Goal: Information Seeking & Learning: Learn about a topic

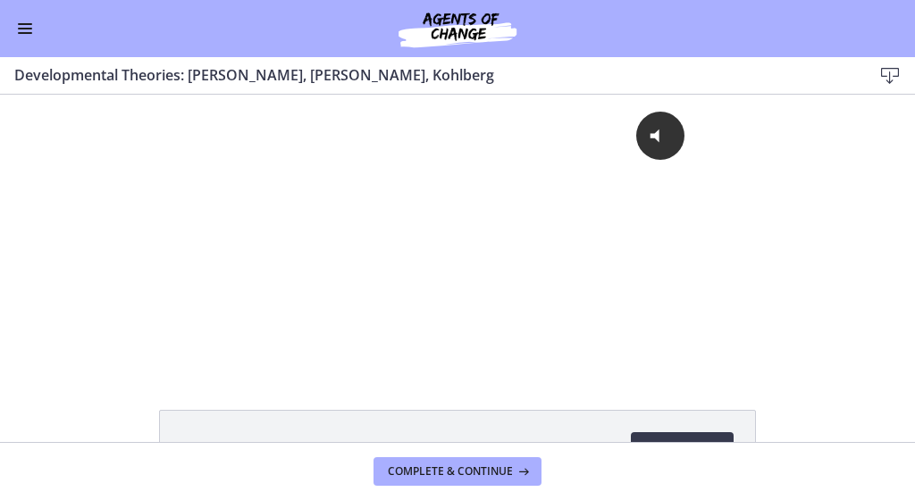
scroll to position [91, 0]
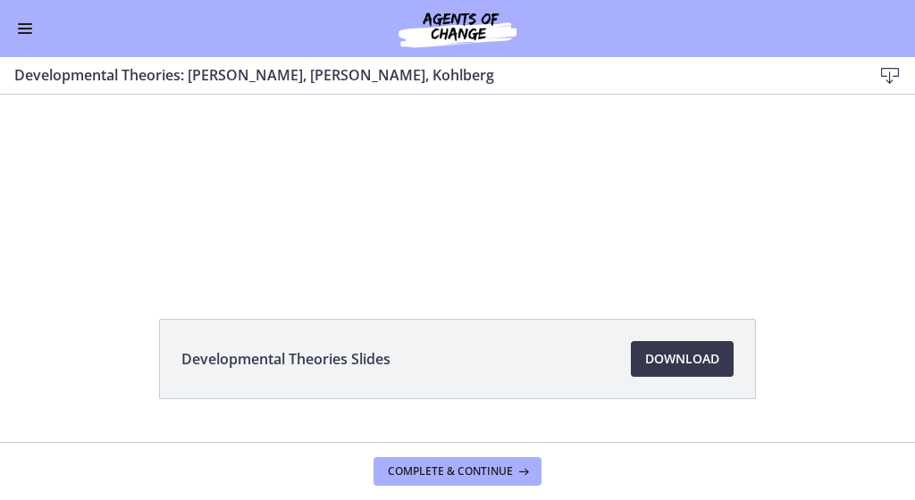
click at [17, 29] on button "Enable menu" at bounding box center [24, 28] width 21 height 21
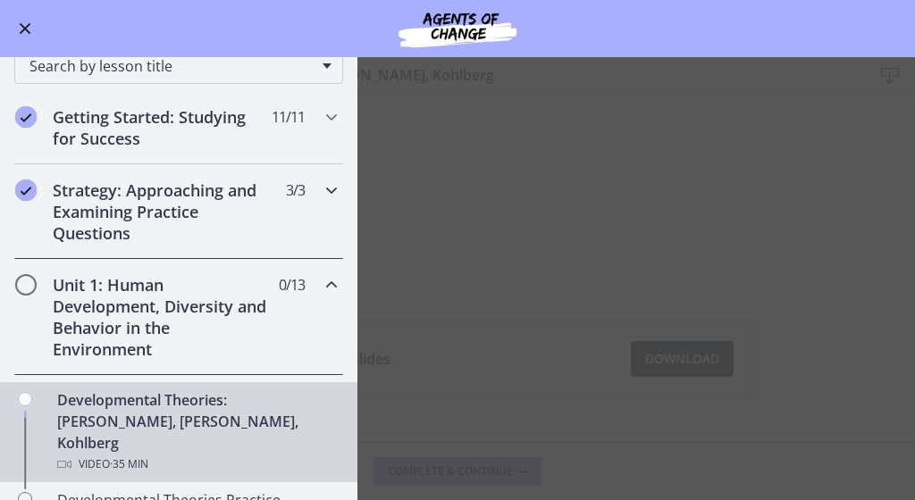
click at [141, 202] on h2 "Strategy: Approaching and Examining Practice Questions" at bounding box center [162, 212] width 218 height 64
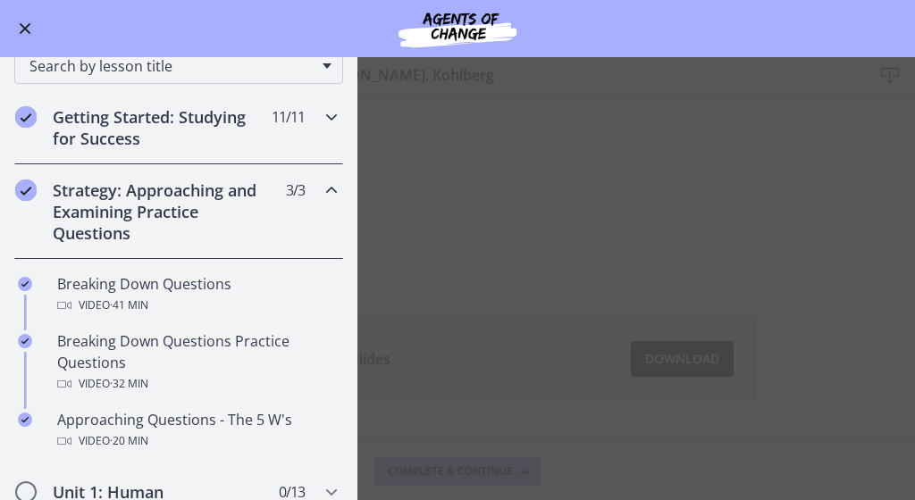
click at [141, 125] on h2 "Getting Started: Studying for Success" at bounding box center [162, 127] width 218 height 43
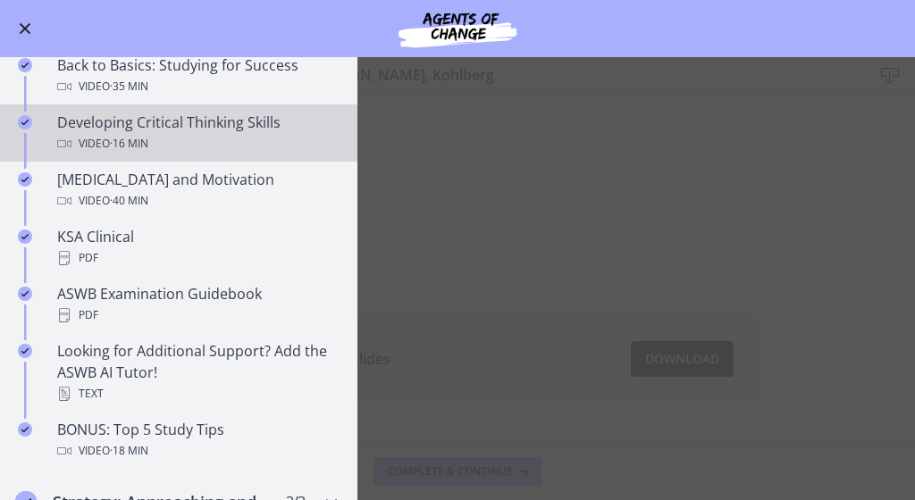
scroll to position [571, 0]
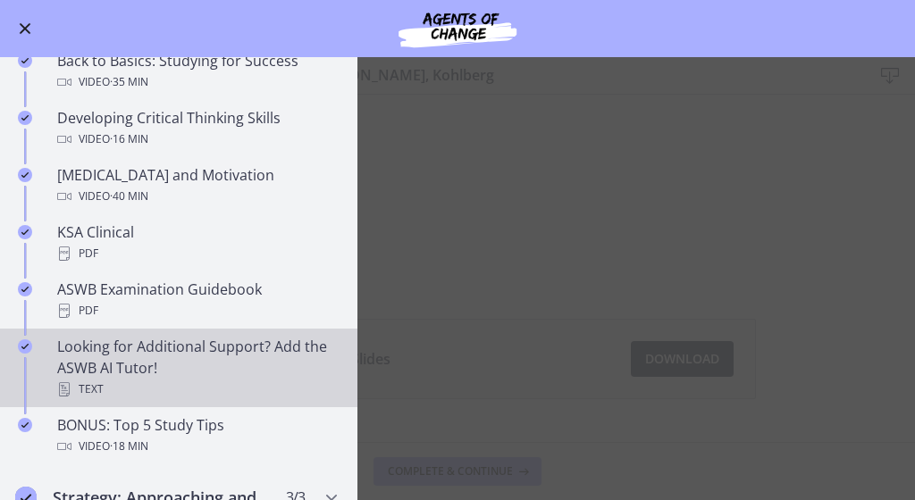
click at [111, 346] on div "Looking for Additional Support? Add the ASWB AI Tutor! Text" at bounding box center [196, 368] width 279 height 64
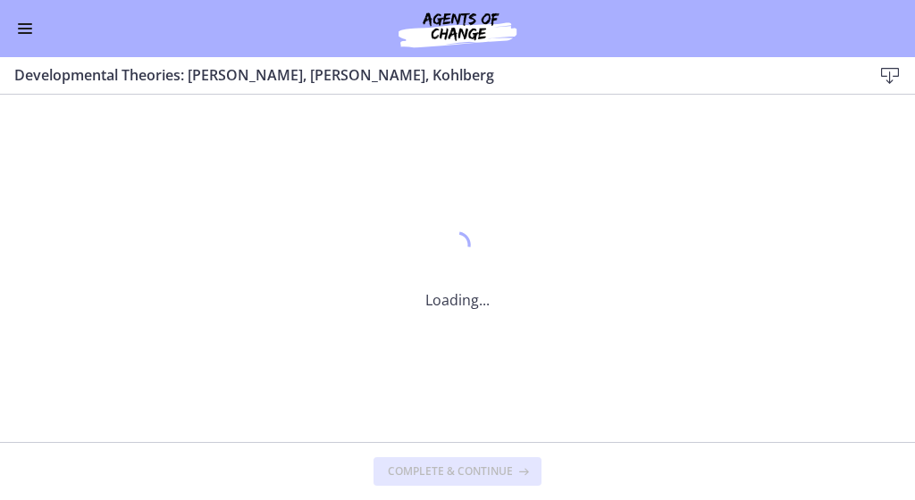
scroll to position [0, 0]
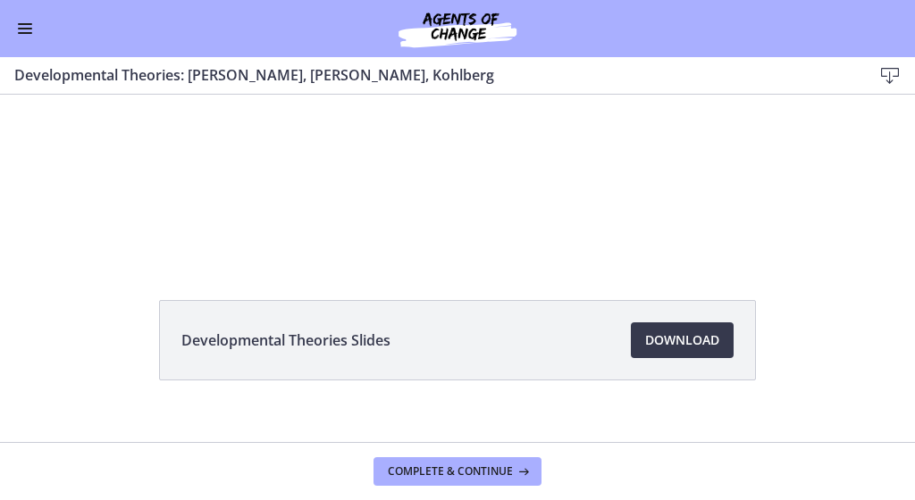
scroll to position [112, 0]
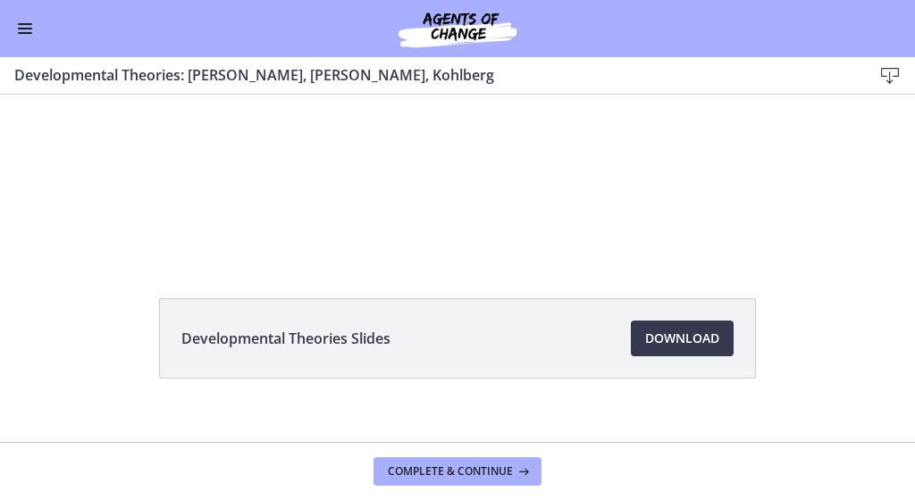
click at [25, 26] on button "Enable menu" at bounding box center [24, 28] width 21 height 21
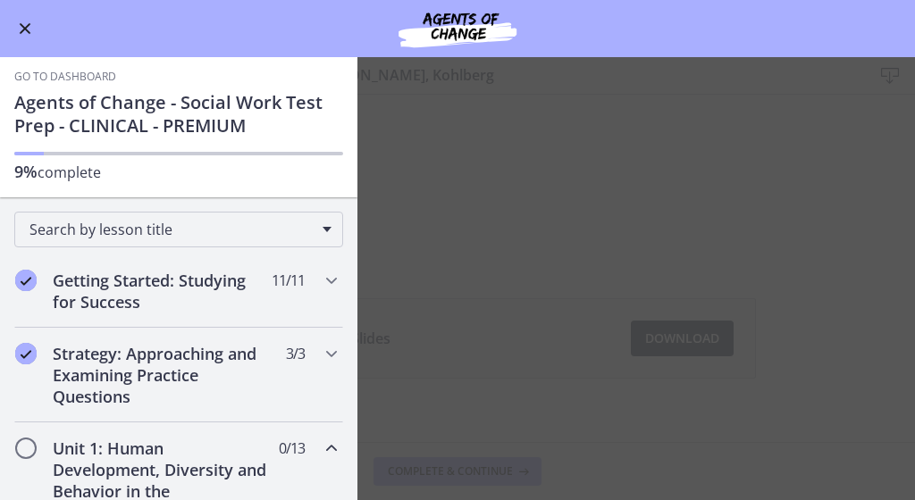
scroll to position [2, 0]
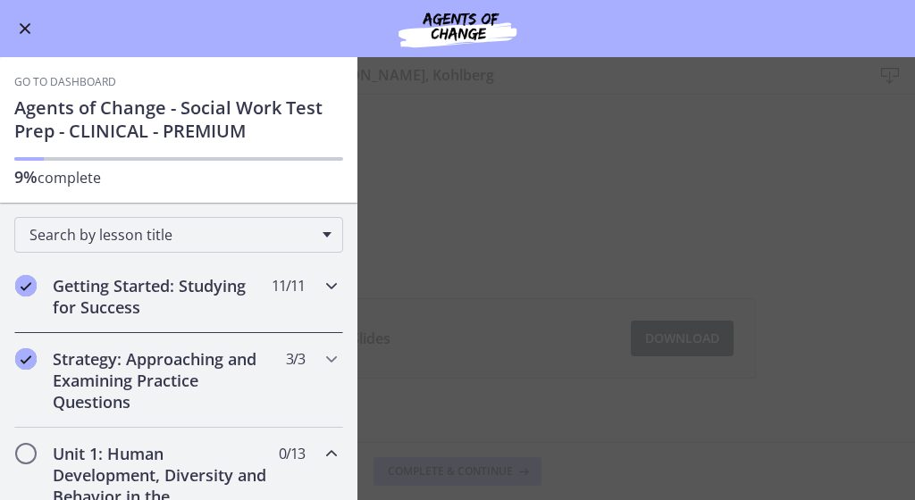
click at [87, 314] on h2 "Getting Started: Studying for Success" at bounding box center [162, 296] width 218 height 43
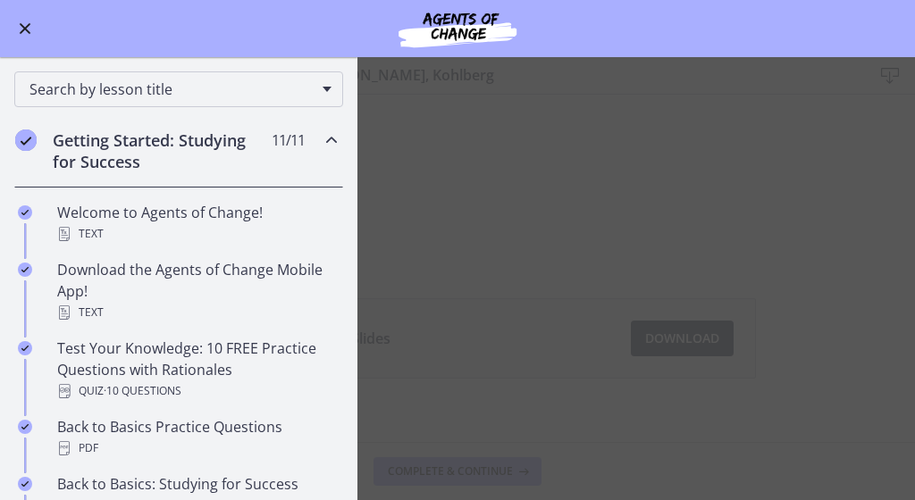
scroll to position [155, 0]
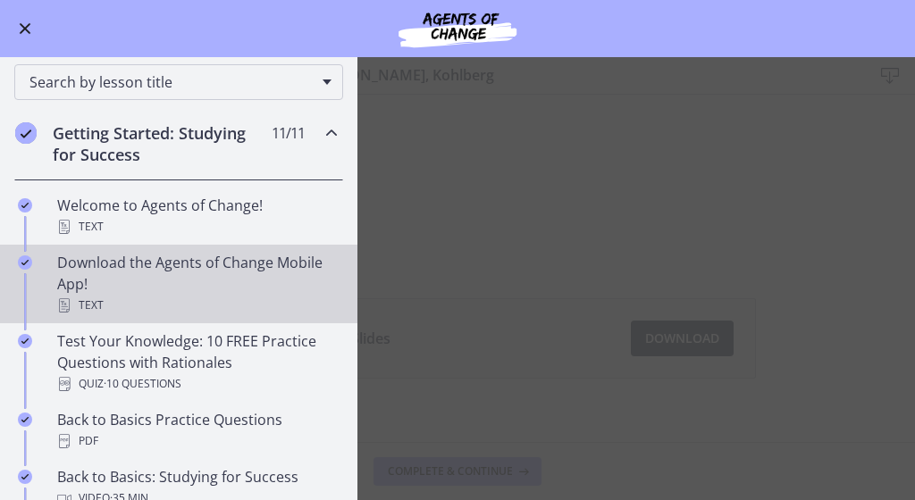
click at [87, 268] on div "Download the Agents of Change Mobile App! Text" at bounding box center [196, 284] width 279 height 64
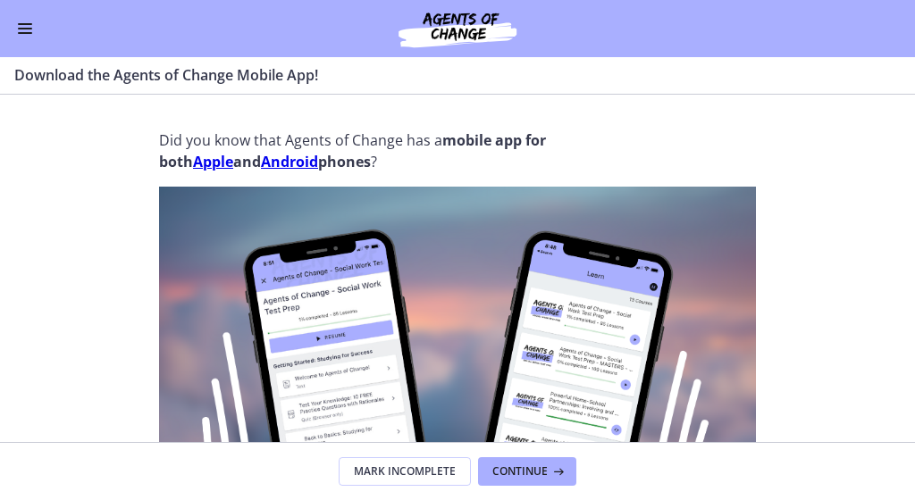
scroll to position [41, 0]
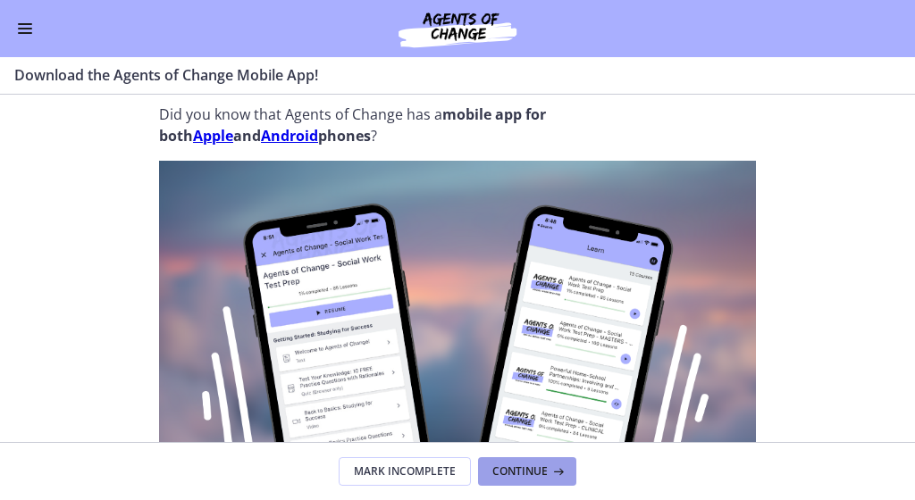
click at [530, 473] on span "Continue" at bounding box center [519, 472] width 55 height 14
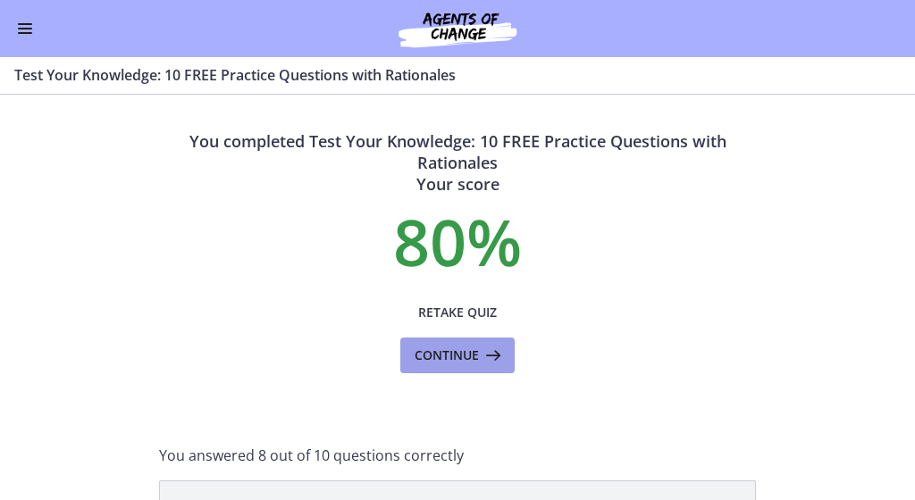
click at [473, 354] on span "Continue" at bounding box center [446, 355] width 64 height 21
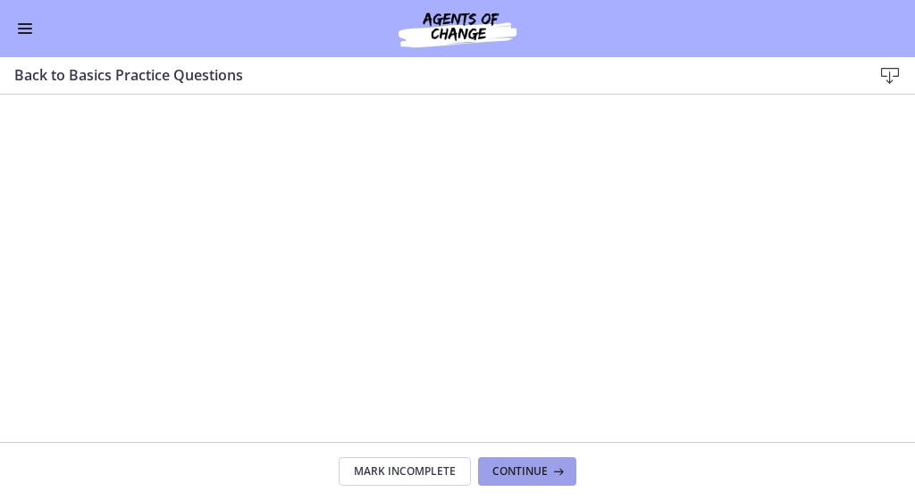
click at [522, 473] on span "Continue" at bounding box center [519, 472] width 55 height 14
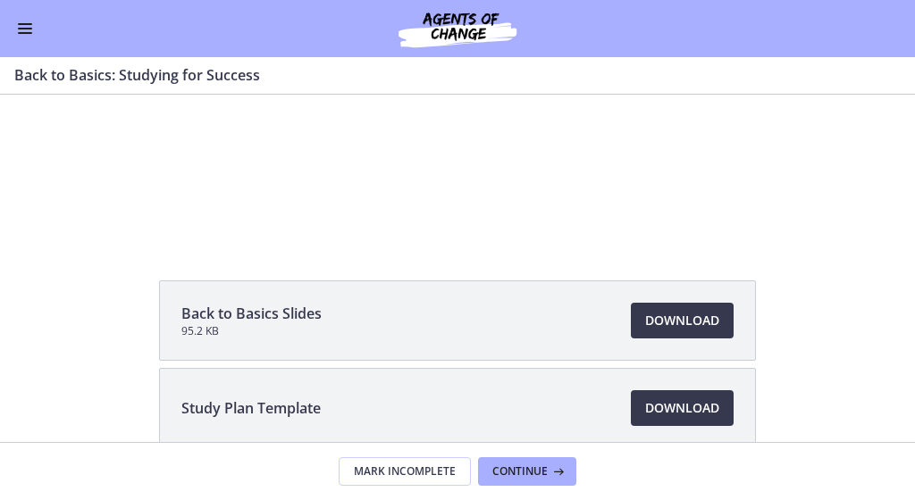
scroll to position [142, 0]
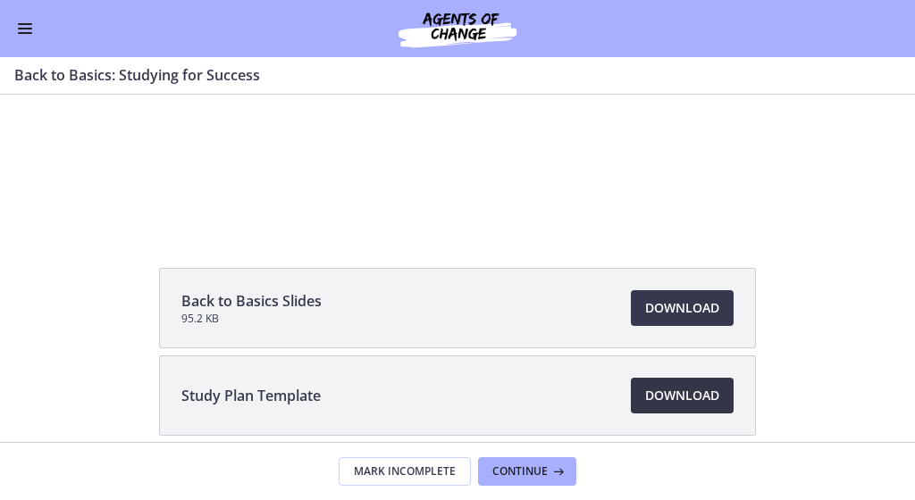
click at [640, 398] on link "Download Opens in a new window" at bounding box center [682, 396] width 103 height 36
